Goal: Information Seeking & Learning: Learn about a topic

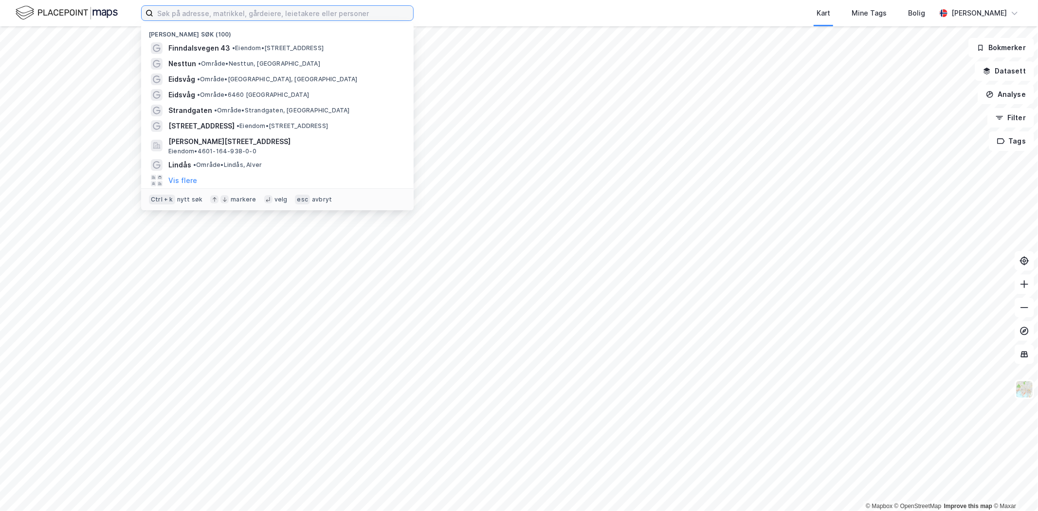
click at [264, 10] on input at bounding box center [283, 13] width 260 height 15
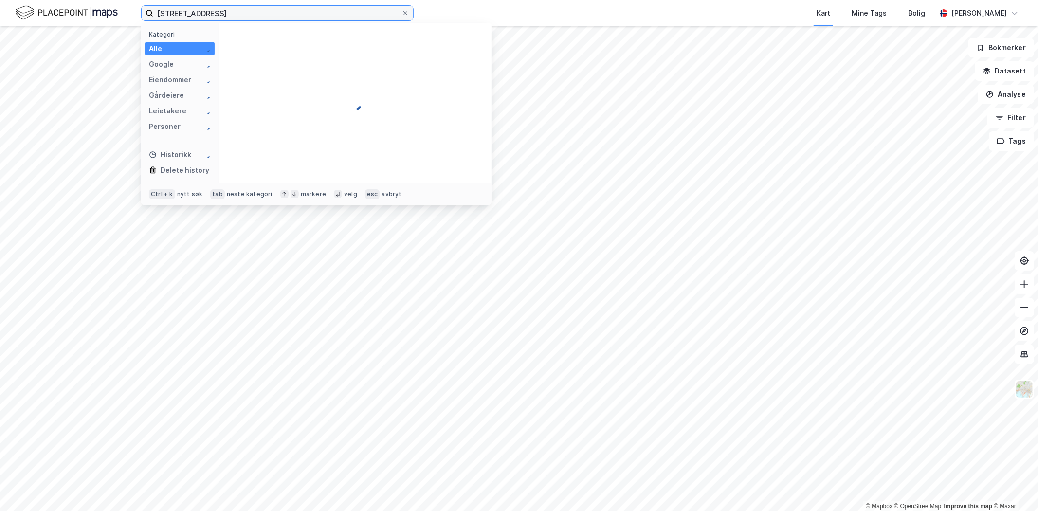
type input "[STREET_ADDRESS]"
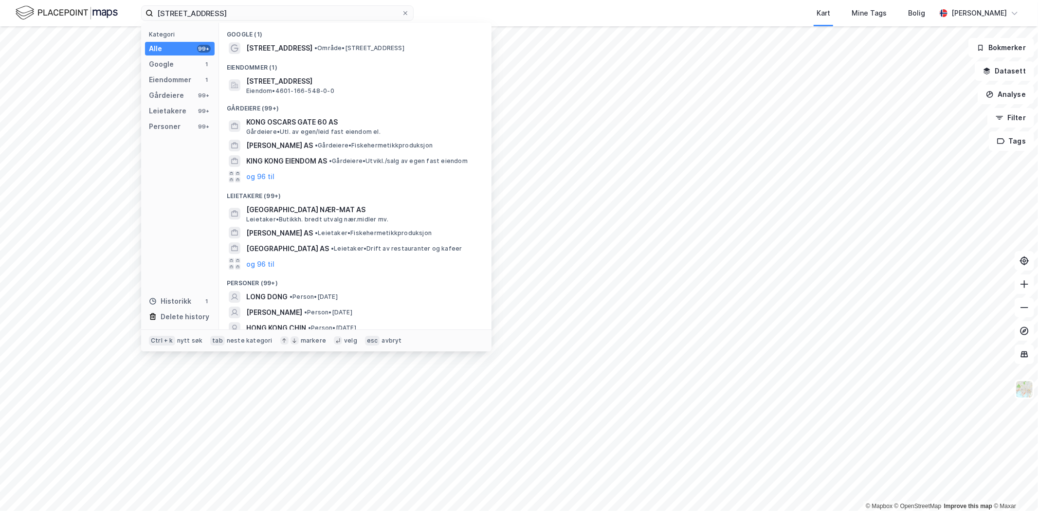
click at [280, 43] on span "[STREET_ADDRESS]" at bounding box center [279, 48] width 66 height 12
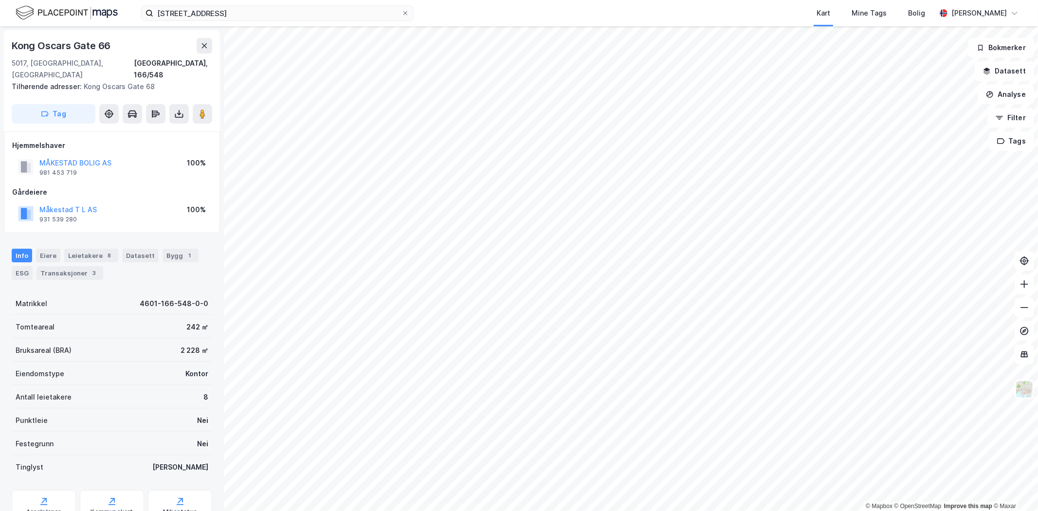
click at [23, 266] on div "ESG" at bounding box center [22, 273] width 21 height 14
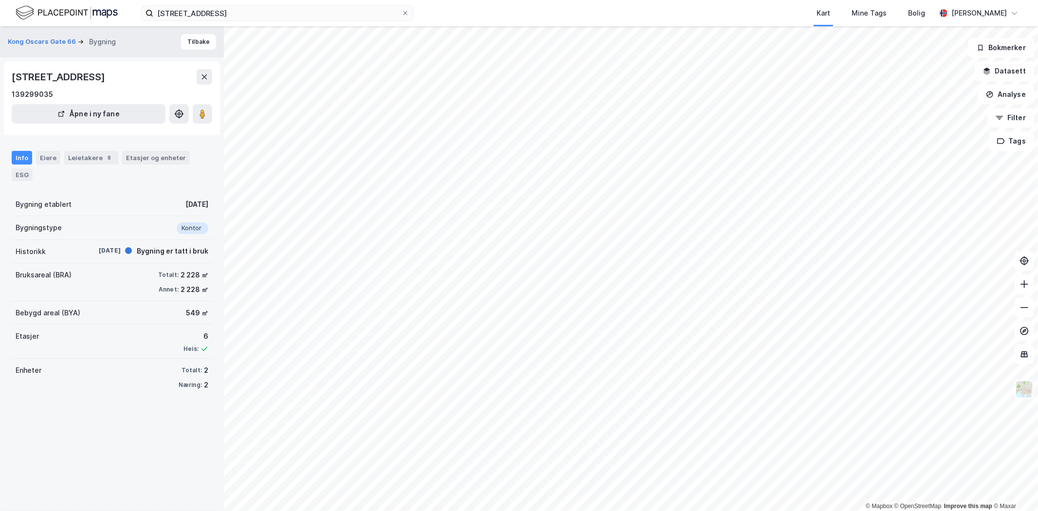
click at [21, 175] on div "ESG" at bounding box center [22, 174] width 21 height 13
